Goal: Obtain resource: Download file/media

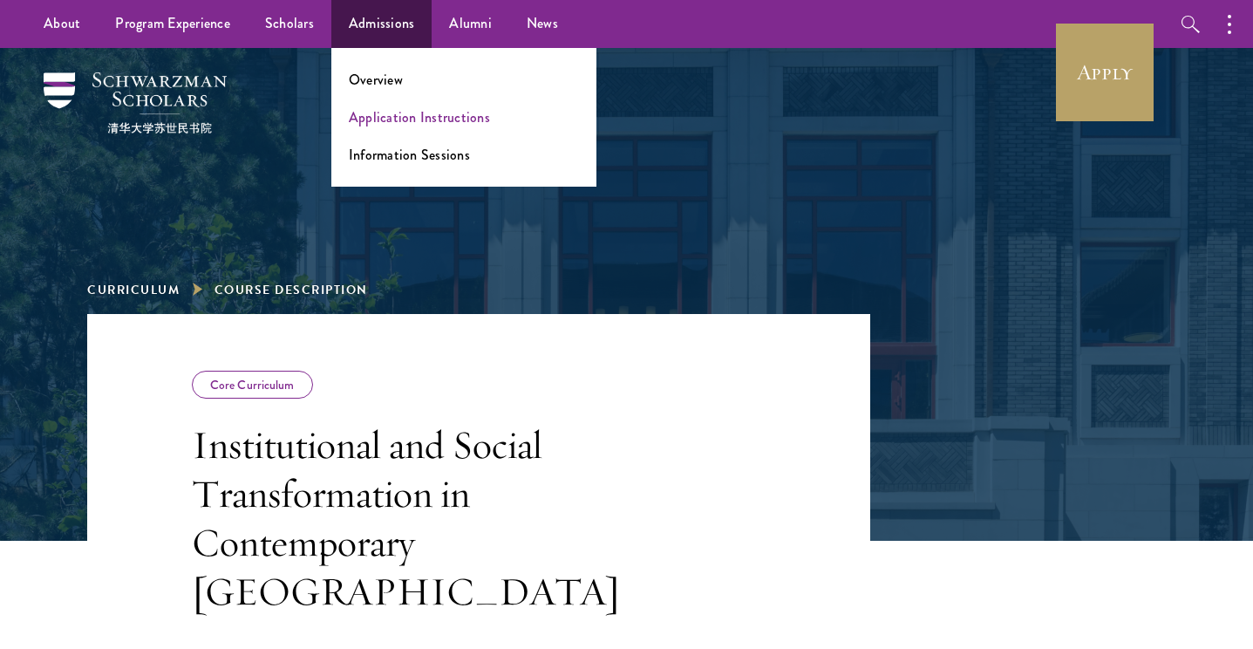
click at [404, 116] on link "Application Instructions" at bounding box center [419, 117] width 141 height 20
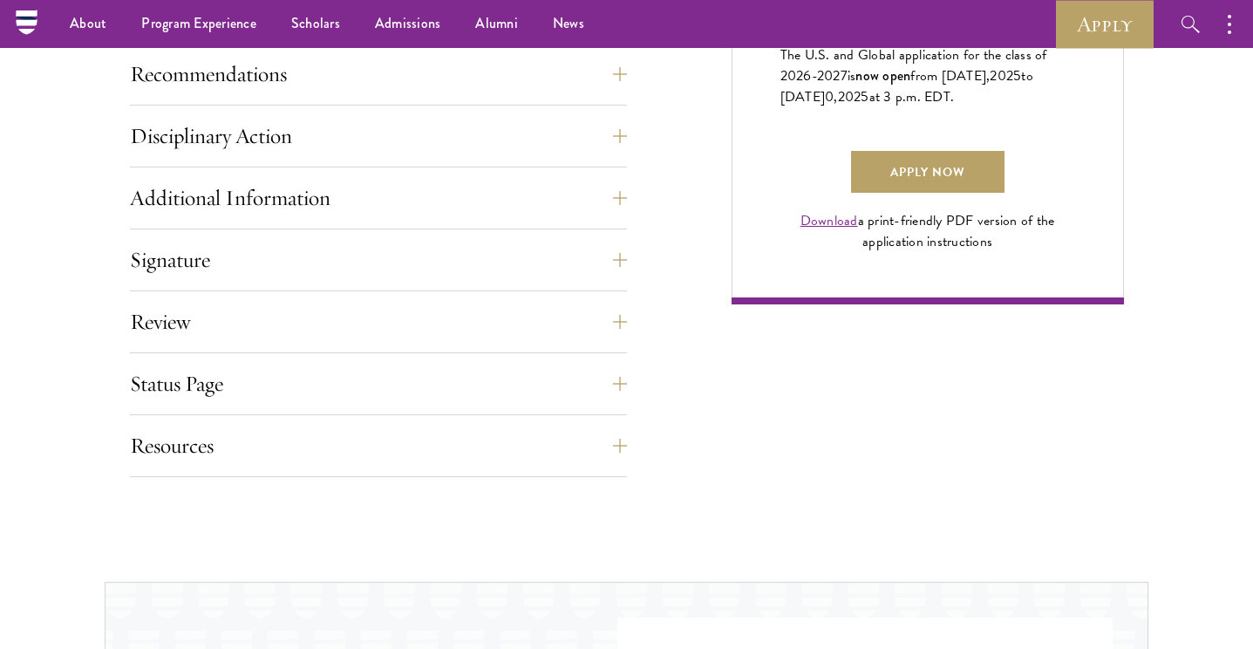
scroll to position [1257, 0]
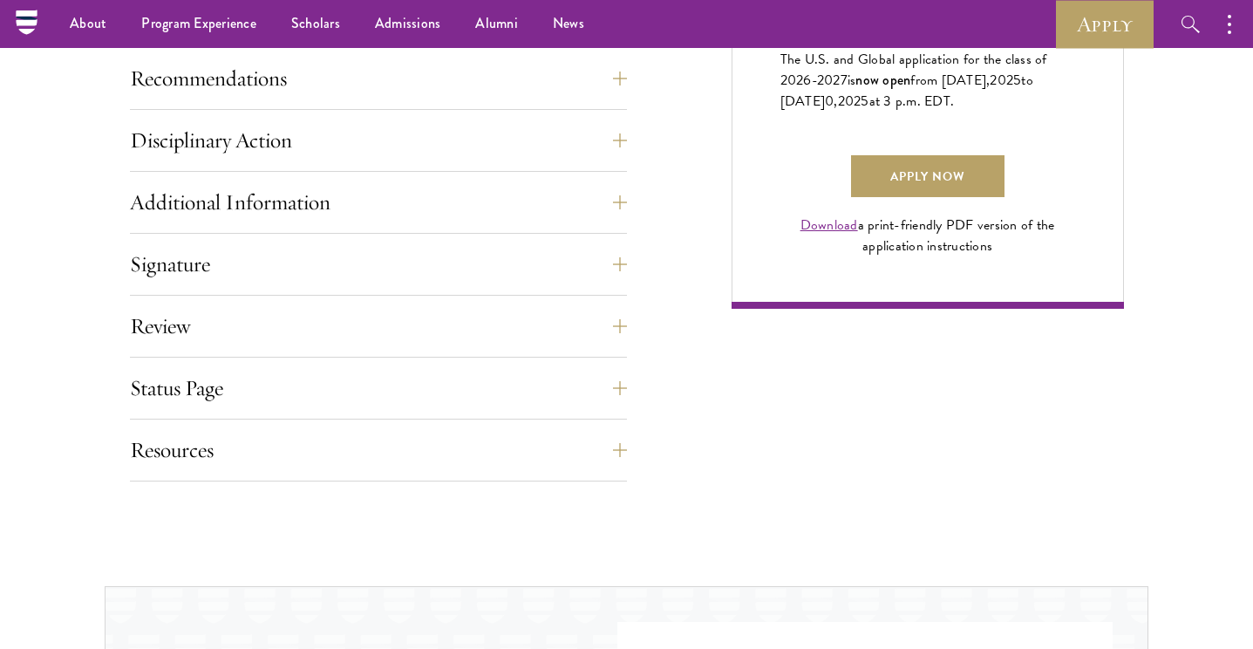
click at [836, 235] on link "Download" at bounding box center [829, 224] width 58 height 21
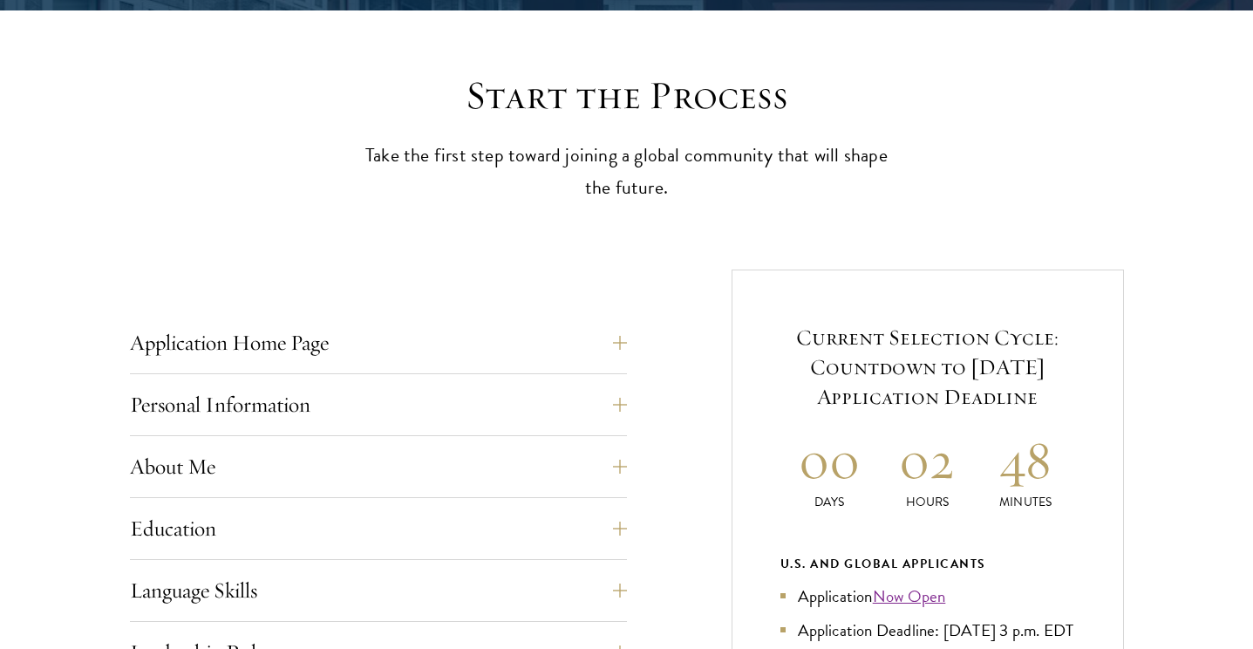
scroll to position [520, 0]
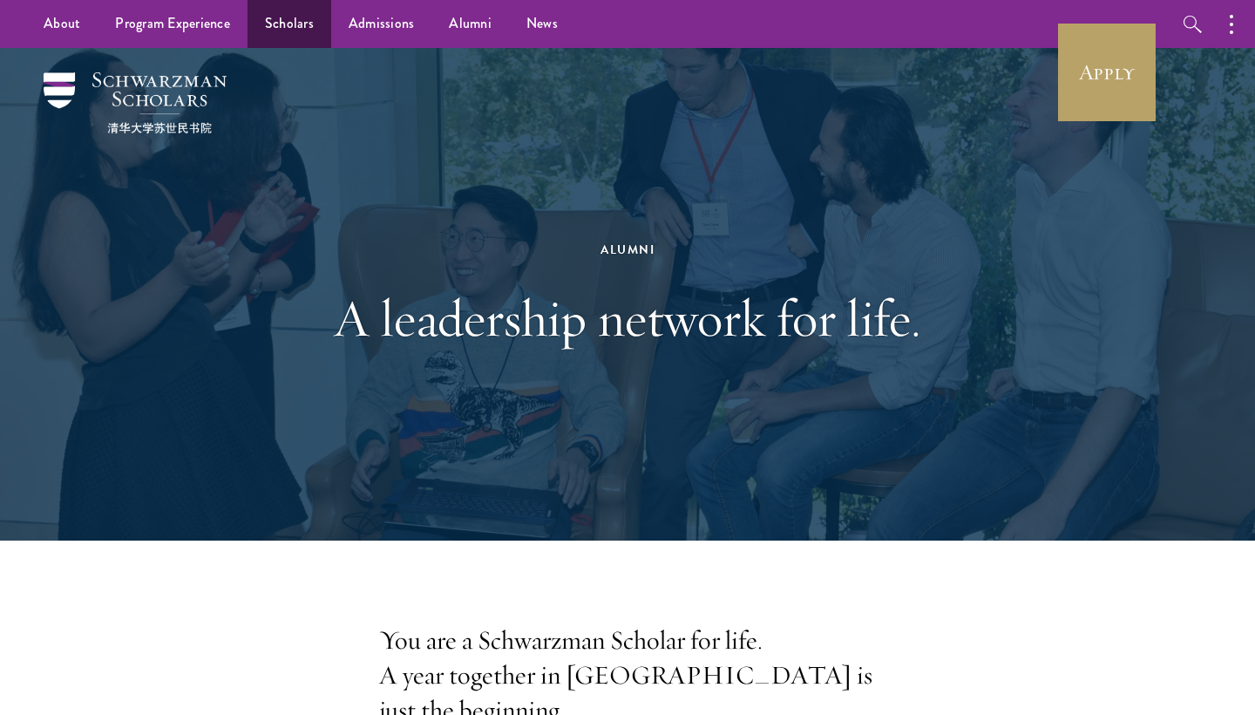
click at [292, 24] on link "Scholars" at bounding box center [290, 24] width 84 height 48
